Goal: Use online tool/utility: Utilize a website feature to perform a specific function

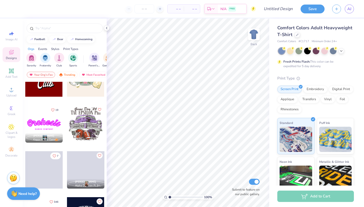
scroll to position [350, 0]
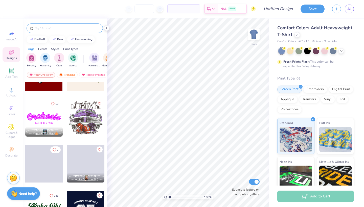
click at [75, 30] on input "text" at bounding box center [67, 28] width 65 height 5
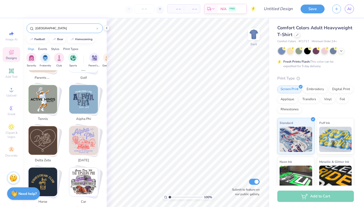
scroll to position [246, 0]
click at [345, 11] on div "AJ" at bounding box center [348, 9] width 9 height 9
click at [348, 11] on span "AJ" at bounding box center [349, 9] width 4 height 6
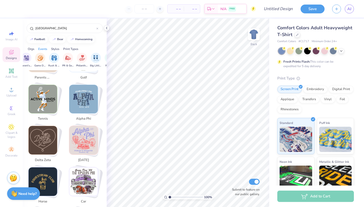
scroll to position [0, 71]
click at [74, 60] on div "filter for Philanthropy" at bounding box center [78, 57] width 10 height 10
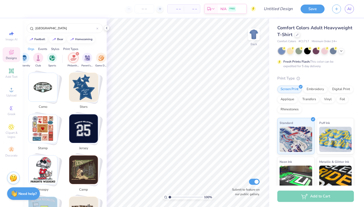
scroll to position [504, 0]
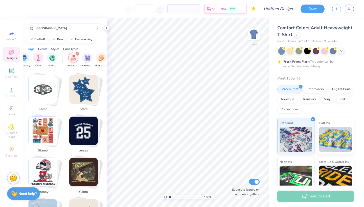
click at [87, 75] on img "Stack Card Button stars" at bounding box center [83, 89] width 29 height 29
type input "stars"
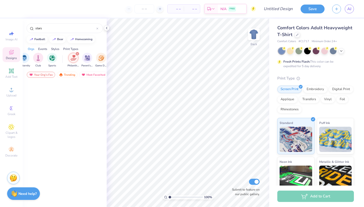
scroll to position [0, 0]
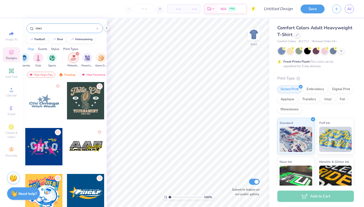
click at [97, 29] on icon at bounding box center [97, 29] width 2 height 2
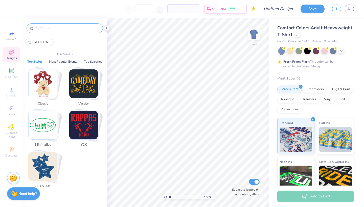
click at [58, 28] on input "text" at bounding box center [67, 28] width 65 height 5
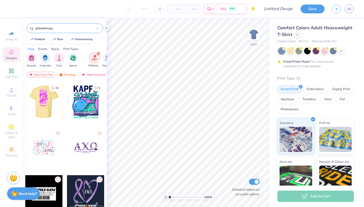
scroll to position [210, 0]
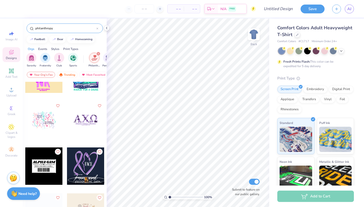
type input "philanthropy"
click at [43, 120] on div at bounding box center [43, 120] width 37 height 37
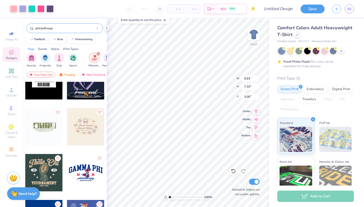
scroll to position [296, 0]
click at [83, 131] on div at bounding box center [85, 126] width 37 height 37
type input "9.52"
type input "6.62"
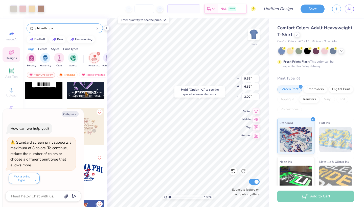
type textarea "x"
type input "9.84"
type textarea "x"
type input "9.91"
type input "7.33"
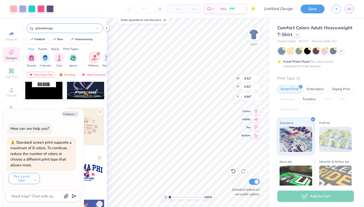
type input "3.00"
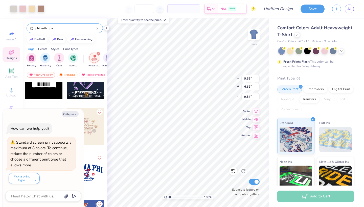
type textarea "x"
type input "4.22"
click at [77, 114] on button "Collapse" at bounding box center [70, 113] width 17 height 5
type textarea "x"
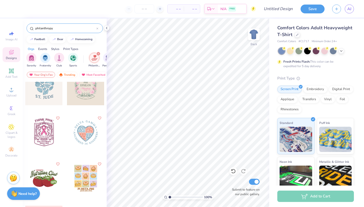
scroll to position [1558, 0]
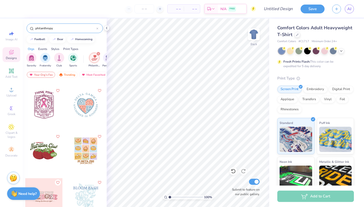
click at [64, 29] on input "philanthropy" at bounding box center [65, 28] width 61 height 5
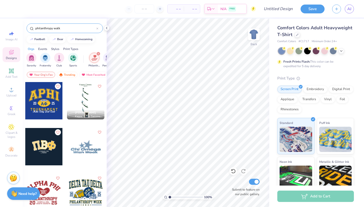
type input "philanthropy walk"
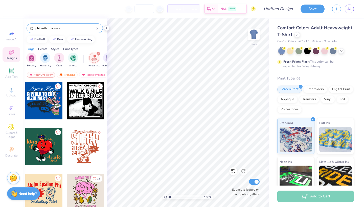
scroll to position [0, 0]
click at [98, 30] on div "philanthropy walk" at bounding box center [65, 28] width 76 height 10
click at [97, 29] on icon at bounding box center [97, 29] width 2 height 2
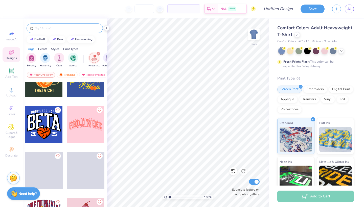
scroll to position [3105, 0]
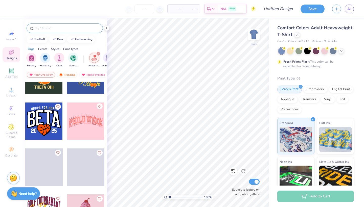
click at [97, 106] on icon "Like" at bounding box center [99, 107] width 4 height 4
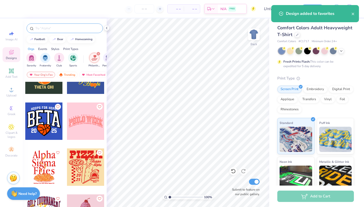
scroll to position [0, 0]
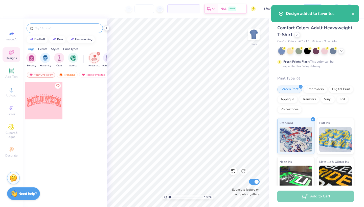
click at [59, 85] on icon "Like" at bounding box center [58, 86] width 4 height 4
click at [53, 101] on div at bounding box center [43, 100] width 37 height 37
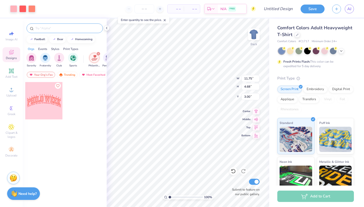
click at [58, 87] on icon "Like" at bounding box center [57, 85] width 3 height 3
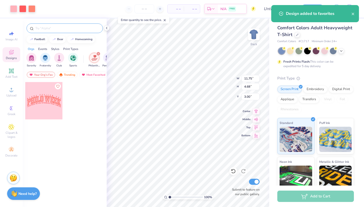
click at [92, 61] on img "filter for Philanthropy" at bounding box center [94, 58] width 6 height 6
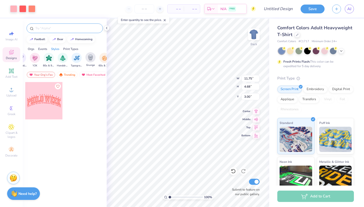
scroll to position [0, 308]
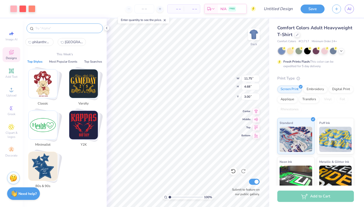
click at [68, 28] on input "text" at bounding box center [67, 28] width 65 height 5
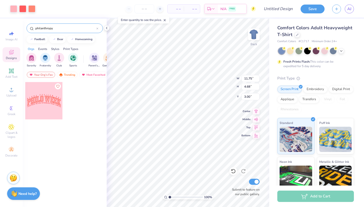
type input "philanthropy"
drag, startPoint x: 68, startPoint y: 28, endPoint x: 39, endPoint y: 76, distance: 55.2
click at [39, 76] on div "Your Org's Fav" at bounding box center [41, 75] width 28 height 6
click at [71, 74] on div "Trending" at bounding box center [67, 75] width 21 height 6
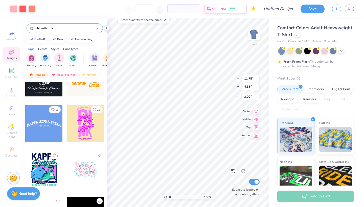
scroll to position [0, 30]
click at [86, 75] on div "Newest" at bounding box center [89, 75] width 19 height 6
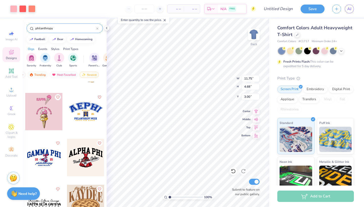
scroll to position [2599, 0]
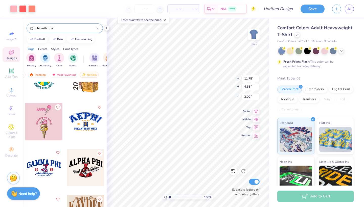
click at [56, 153] on icon "Like" at bounding box center [58, 153] width 4 height 4
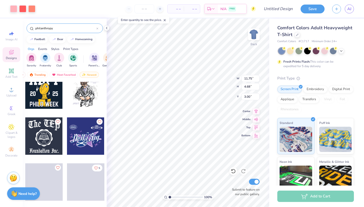
scroll to position [5161, 0]
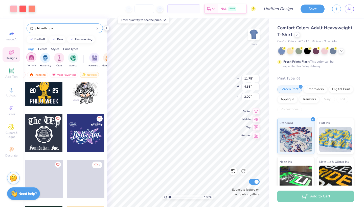
click at [33, 57] on img "filter for Sorority" at bounding box center [32, 58] width 6 height 6
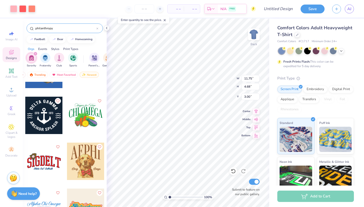
scroll to position [3018, 0]
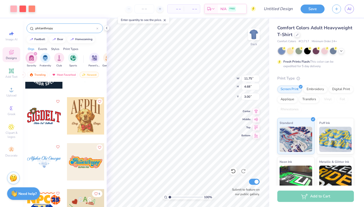
click at [56, 145] on icon "Like" at bounding box center [58, 147] width 4 height 4
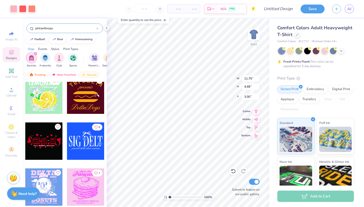
scroll to position [5944, 0]
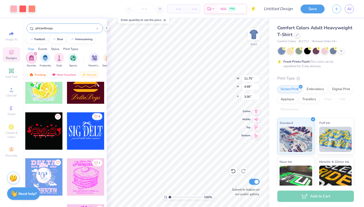
click at [98, 117] on span "6" at bounding box center [99, 116] width 2 height 3
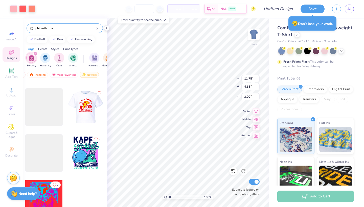
scroll to position [7761, 0]
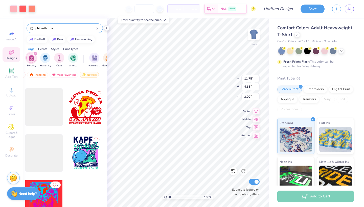
click at [98, 27] on div at bounding box center [97, 28] width 2 height 5
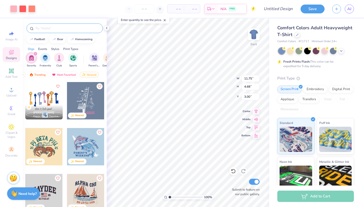
click at [61, 29] on input "text" at bounding box center [67, 28] width 65 height 5
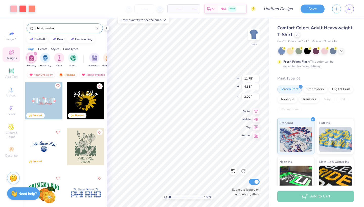
type input "phi sigma rho"
click at [57, 86] on icon "Like" at bounding box center [58, 86] width 4 height 4
click at [97, 25] on div "phi sigma rho" at bounding box center [65, 28] width 76 height 10
click at [97, 27] on div at bounding box center [97, 28] width 2 height 5
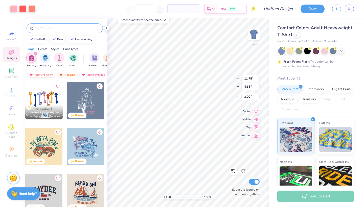
click at [81, 30] on input "text" at bounding box center [67, 28] width 65 height 5
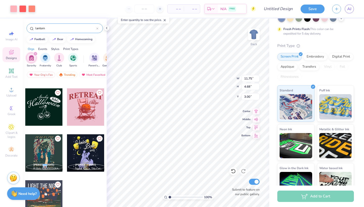
scroll to position [30, 0]
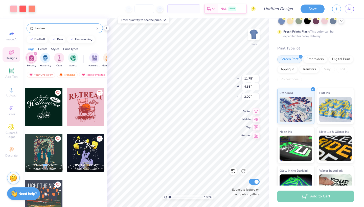
type input "lantern"
click at [49, 200] on div at bounding box center [43, 198] width 37 height 37
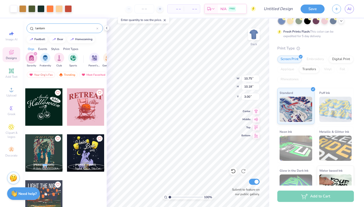
type input "10.75"
type input "10.18"
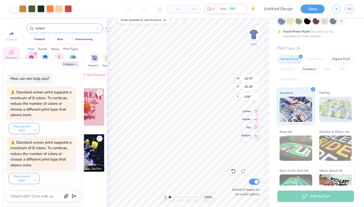
type textarea "x"
type input "6.58"
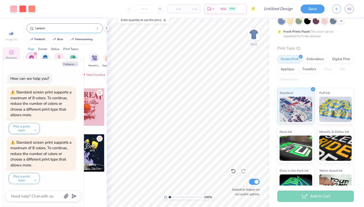
click at [100, 46] on div "Orgs Events Styles Print Types" at bounding box center [65, 47] width 84 height 7
click at [71, 66] on button "Collapse" at bounding box center [70, 63] width 17 height 5
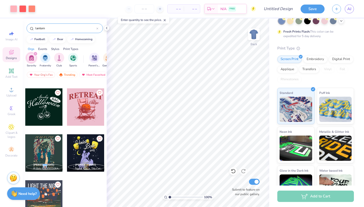
type textarea "x"
